Goal: Information Seeking & Learning: Compare options

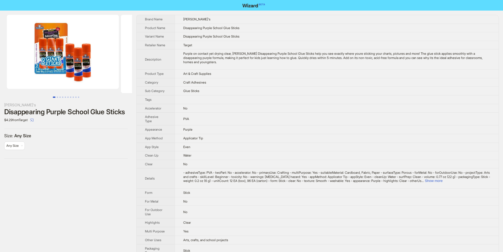
click at [480, 172] on span "- adhesiveType: PVA - twoPart: No - accelerator: No - primaryUse: Crafting - mu…" at bounding box center [336, 176] width 307 height 12
click at [443, 179] on button "Show more" at bounding box center [434, 181] width 18 height 4
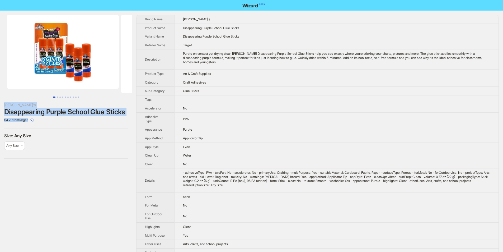
drag, startPoint x: 71, startPoint y: 114, endPoint x: 133, endPoint y: 118, distance: 62.3
click at [133, 118] on div "Elmer's Disappearing Purple School Glue Sticks $4.29 from Target Size : Any Siz…" at bounding box center [251, 207] width 503 height 392
copy div "Elmer's Disappearing Purple School Glue Sticks $4.29 from Target"
click at [120, 120] on div "$4.29 from Target" at bounding box center [66, 120] width 124 height 8
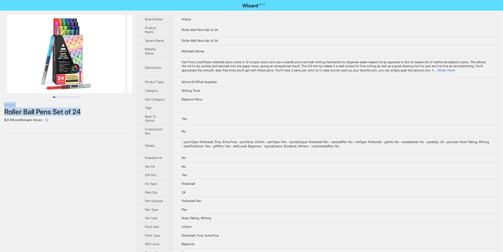
drag, startPoint x: 1, startPoint y: 100, endPoint x: 66, endPoint y: 108, distance: 64.8
click at [89, 114] on div "Arteza Roller Ball Pens Set of 24 $21.74 from Michaels Stores" at bounding box center [66, 74] width 132 height 127
copy div "Arteza Roller Ball Pens Set of 24"
click at [85, 117] on div "$21.74 from Michaels Stores" at bounding box center [66, 120] width 124 height 8
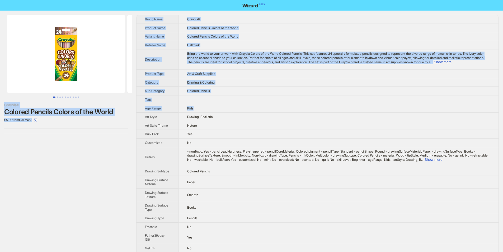
drag, startPoint x: 2, startPoint y: 101, endPoint x: 145, endPoint y: 119, distance: 143.7
click at [145, 119] on div "Crayola® Colored Pencils Colors of the World $5.99 from Hallmark Brand Name Cra…" at bounding box center [251, 239] width 503 height 457
click at [98, 128] on div "Crayola® Colored Pencils Colors of the World $5.99 from Hallmark" at bounding box center [66, 74] width 132 height 127
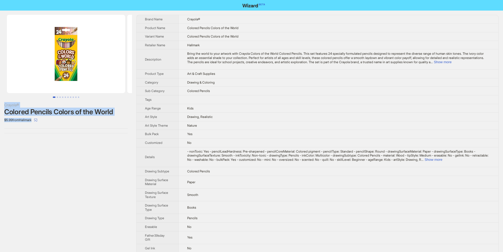
drag, startPoint x: 0, startPoint y: 99, endPoint x: 45, endPoint y: 121, distance: 49.9
click at [45, 121] on div "Crayola® Colored Pencils Colors of the World $5.99 from Hallmark" at bounding box center [66, 74] width 132 height 127
copy div "Crayola® Colored Pencils Colors of the World $5.99 from Hallmark"
click at [53, 122] on div "$5.99 from Hallmark" at bounding box center [66, 120] width 124 height 8
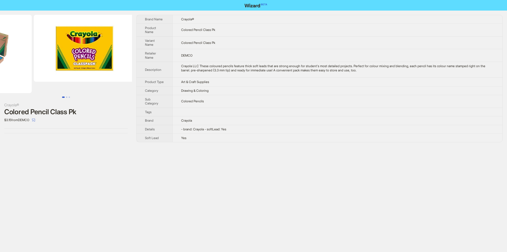
drag, startPoint x: 98, startPoint y: 79, endPoint x: 20, endPoint y: 77, distance: 78.2
click at [24, 77] on ul at bounding box center [66, 54] width 132 height 78
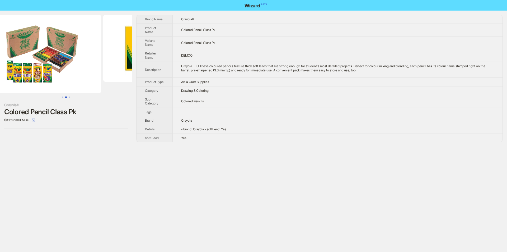
scroll to position [0, 18]
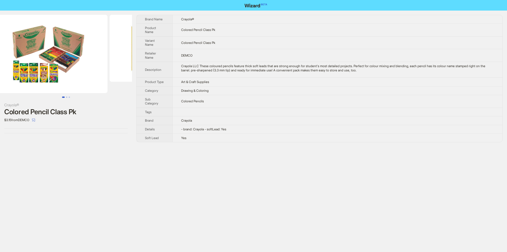
drag, startPoint x: 36, startPoint y: 66, endPoint x: 138, endPoint y: 66, distance: 102.2
click at [138, 66] on div "Crayola® Colored Pencil Class Pk $3.15 from DEMCO Brand Name Crayola® Product N…" at bounding box center [253, 79] width 507 height 136
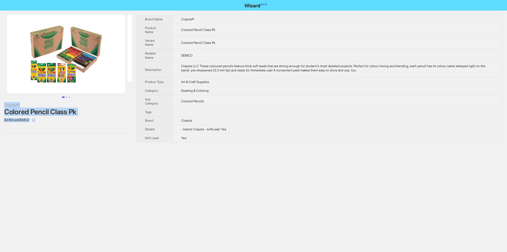
drag, startPoint x: 1, startPoint y: 101, endPoint x: 92, endPoint y: 120, distance: 93.4
click at [92, 120] on div "Crayola® Colored Pencil Class Pk $3.15 from DEMCO" at bounding box center [66, 74] width 132 height 127
copy div "Crayola® Colored Pencil Class Pk $3.15 from DEMCO"
click at [92, 91] on img at bounding box center [66, 54] width 118 height 78
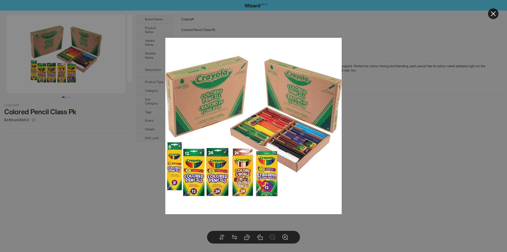
click at [111, 118] on div at bounding box center [253, 126] width 507 height 252
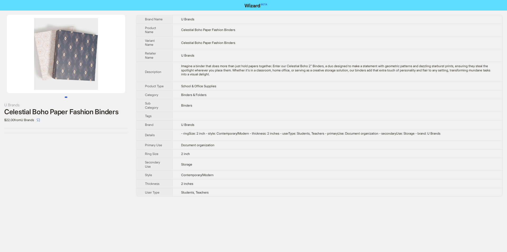
drag, startPoint x: 61, startPoint y: 69, endPoint x: 16, endPoint y: 72, distance: 45.0
click at [16, 72] on img at bounding box center [66, 54] width 118 height 78
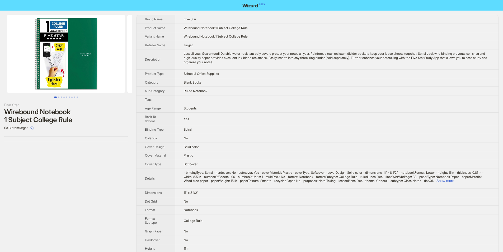
scroll to position [263, 0]
